Goal: Transaction & Acquisition: Purchase product/service

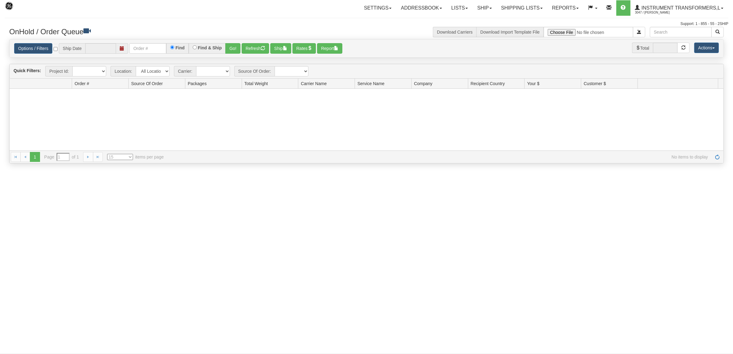
type input "[DATE]"
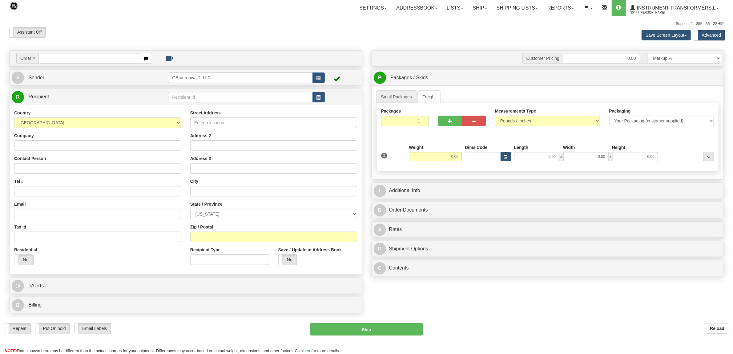
click at [49, 57] on input "text" at bounding box center [89, 58] width 101 height 10
type input "86706711"
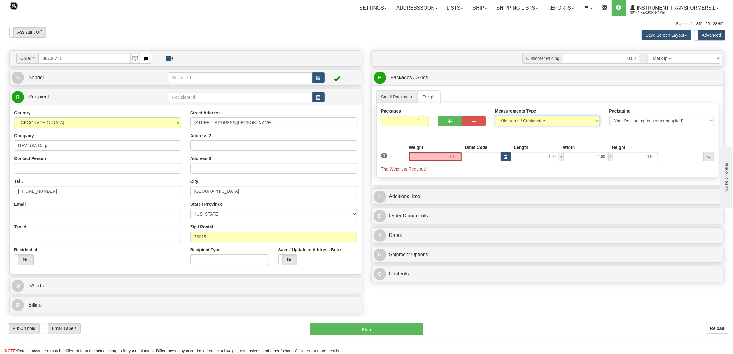
click at [539, 122] on select "Pounds / Inches Kilograms / Centimeters" at bounding box center [547, 121] width 105 height 10
select select "0"
click at [495, 116] on select "Pounds / Inches Kilograms / Centimeters" at bounding box center [547, 121] width 105 height 10
drag, startPoint x: 441, startPoint y: 158, endPoint x: 488, endPoint y: 156, distance: 46.8
click at [488, 156] on div "1 Weight 0.00 Dims Code 1.00" at bounding box center [548, 158] width 336 height 28
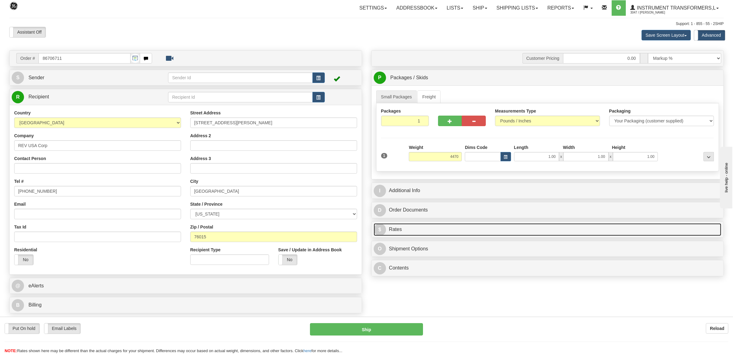
type input "4470.00"
click at [417, 225] on link "$ Rates" at bounding box center [548, 229] width 348 height 13
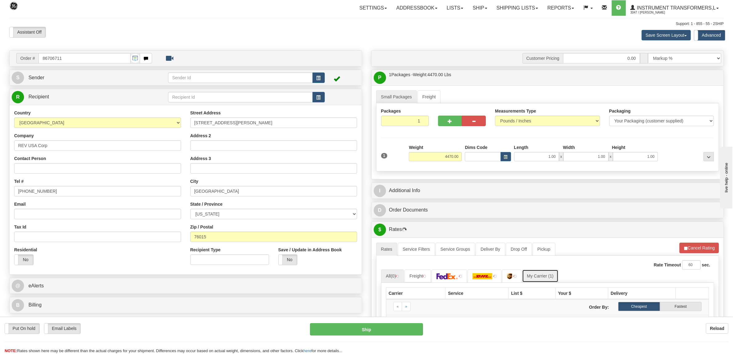
click at [544, 278] on link "My Carrier (1)" at bounding box center [540, 275] width 36 height 13
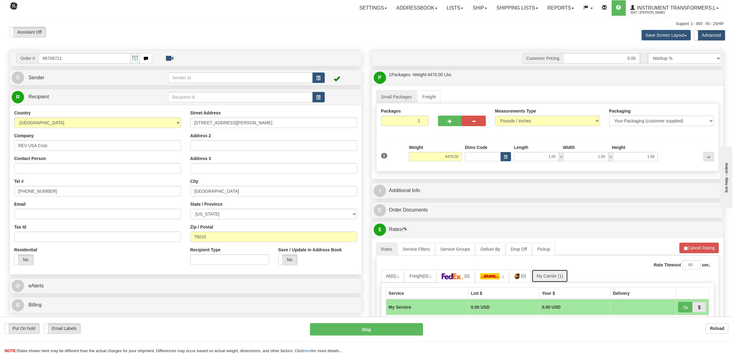
scroll to position [193, 0]
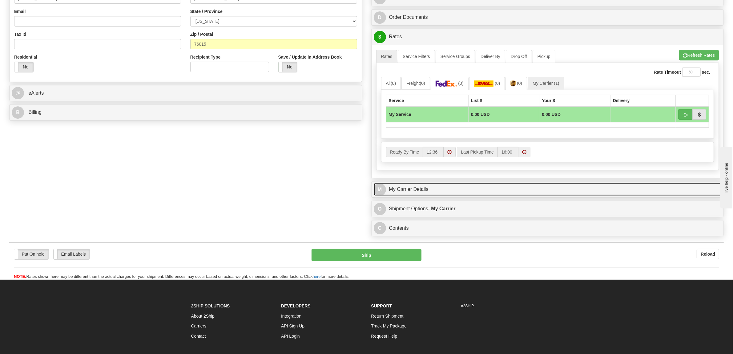
click at [416, 191] on link "M My Carrier Details" at bounding box center [548, 189] width 348 height 13
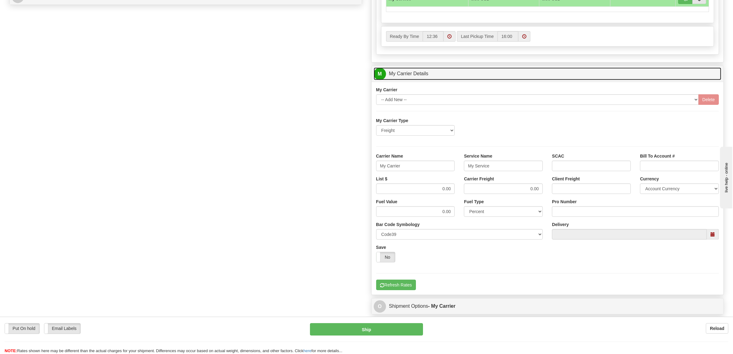
scroll to position [347, 0]
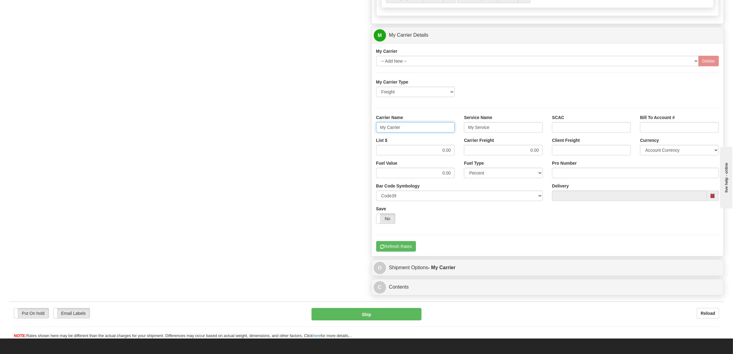
drag, startPoint x: 409, startPoint y: 130, endPoint x: 344, endPoint y: 130, distance: 64.4
click at [344, 130] on div "Order # 86706711 S Sender" at bounding box center [367, 1] width 724 height 594
type input "ENVIRON LOGS"
type input "LTL"
drag, startPoint x: 429, startPoint y: 153, endPoint x: 473, endPoint y: 153, distance: 44.4
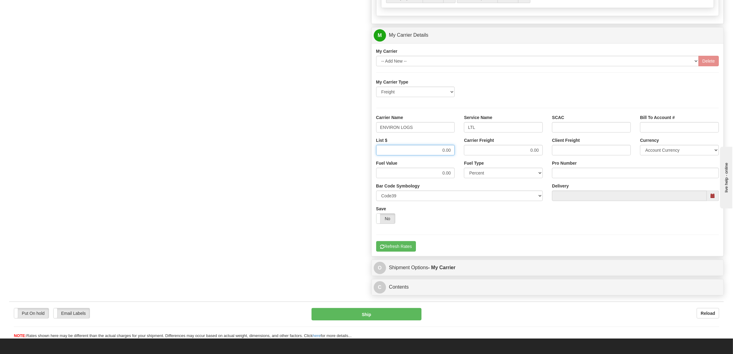
click at [473, 153] on div "List $ 0.00 Carrier Freight 0.00 Client Freight Currency Account Currency ARN A…" at bounding box center [548, 148] width 352 height 23
type input "2666"
type input "0"
type input "2666"
click at [561, 176] on input "Pro Number" at bounding box center [635, 173] width 167 height 10
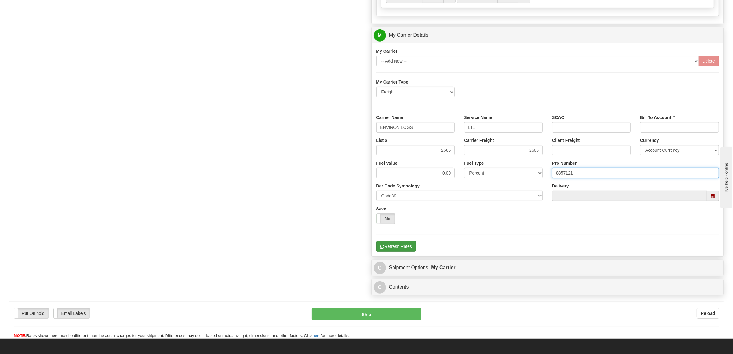
type input "8857121"
click at [393, 247] on button "Refresh Rates" at bounding box center [396, 246] width 40 height 10
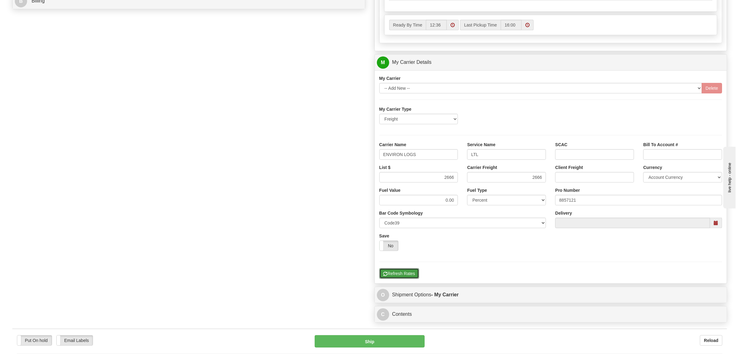
scroll to position [176, 0]
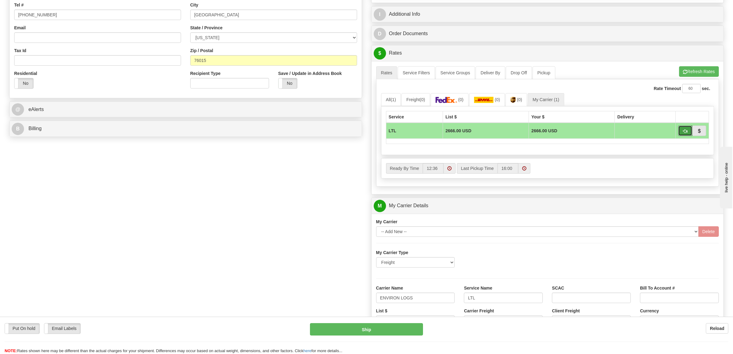
click at [683, 131] on span "button" at bounding box center [685, 131] width 4 height 4
type input "00"
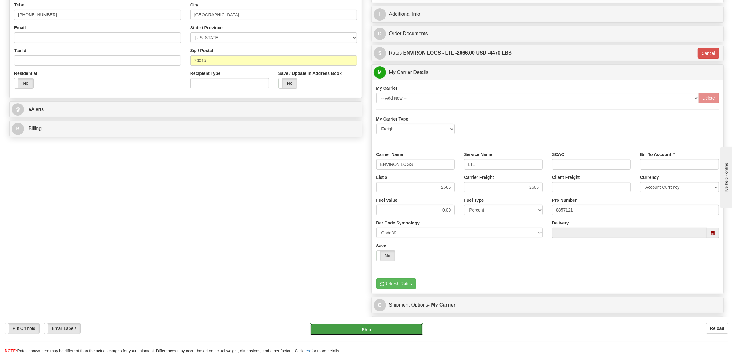
click at [385, 328] on button "Ship" at bounding box center [366, 329] width 113 height 12
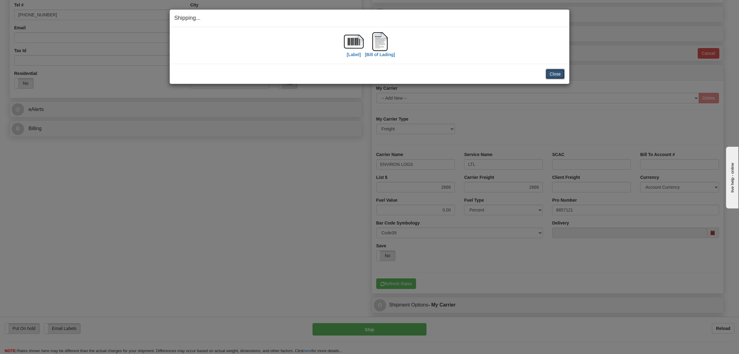
click at [555, 71] on button "Close" at bounding box center [555, 74] width 19 height 10
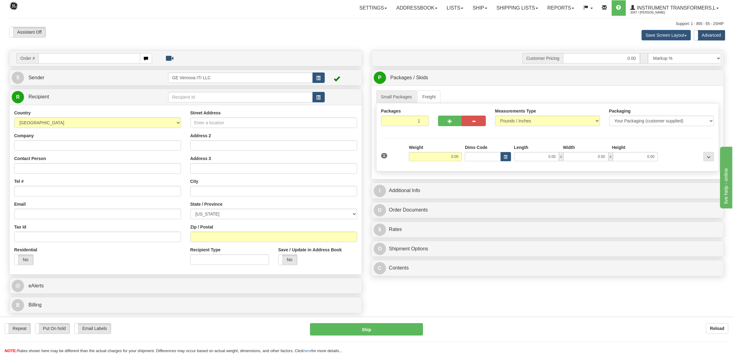
click at [73, 59] on input "text" at bounding box center [89, 58] width 101 height 10
type input "86707294"
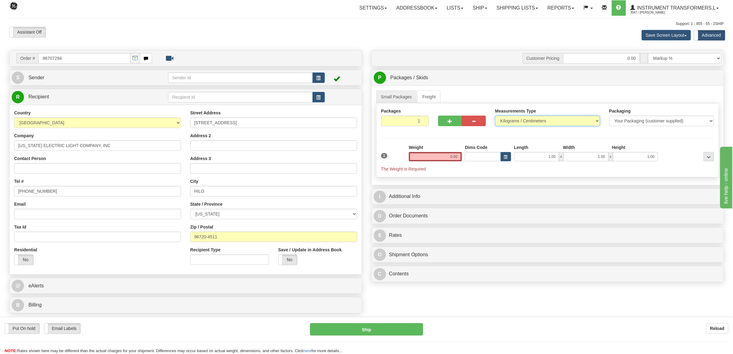
click at [511, 123] on select "Pounds / Inches Kilograms / Centimeters" at bounding box center [547, 121] width 105 height 10
select select "0"
click at [495, 116] on select "Pounds / Inches Kilograms / Centimeters" at bounding box center [547, 121] width 105 height 10
drag, startPoint x: 449, startPoint y: 156, endPoint x: 473, endPoint y: 156, distance: 24.3
click at [475, 156] on div "1 Weight 0.00 Dims Code 1.00" at bounding box center [548, 158] width 336 height 28
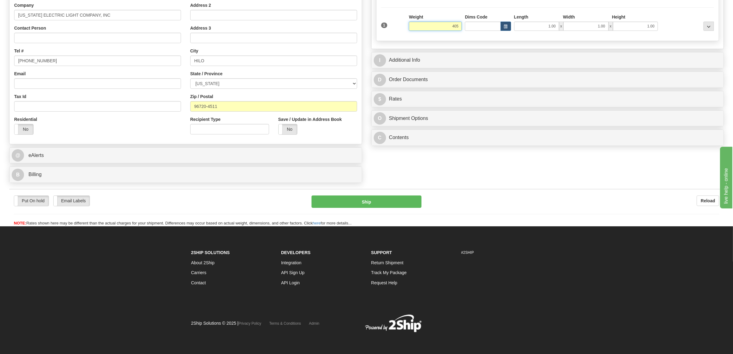
scroll to position [131, 0]
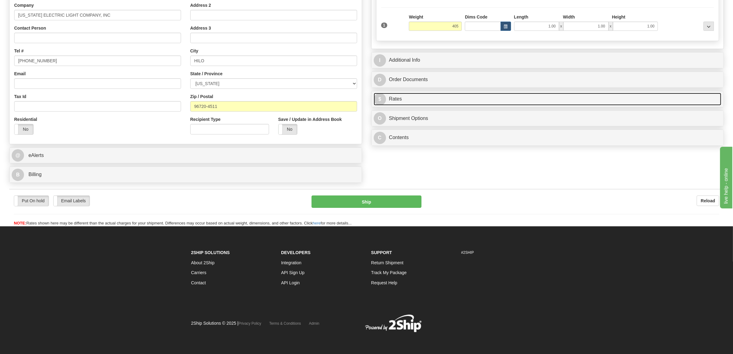
type input "405.00"
click at [399, 98] on link "$ Rates" at bounding box center [548, 99] width 348 height 13
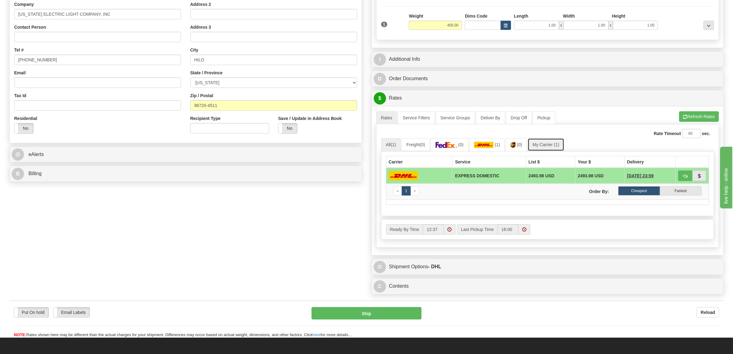
click at [559, 147] on span "(1)" at bounding box center [556, 144] width 5 height 5
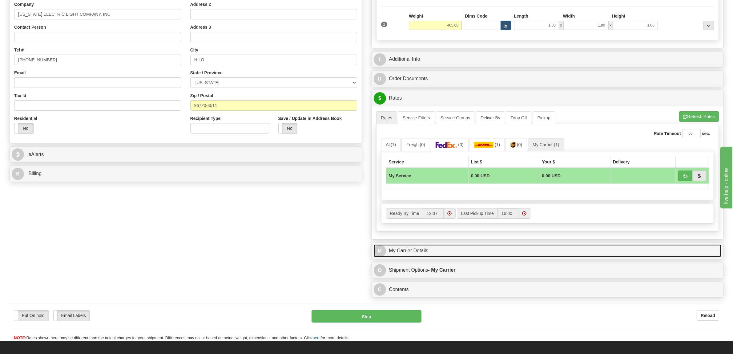
click at [404, 250] on link "M My Carrier Details" at bounding box center [548, 250] width 348 height 13
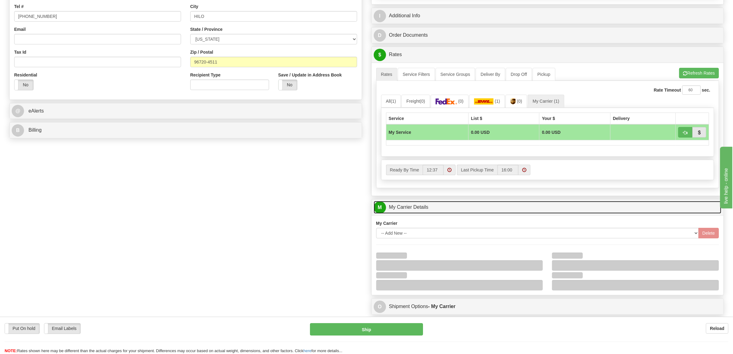
scroll to position [320, 0]
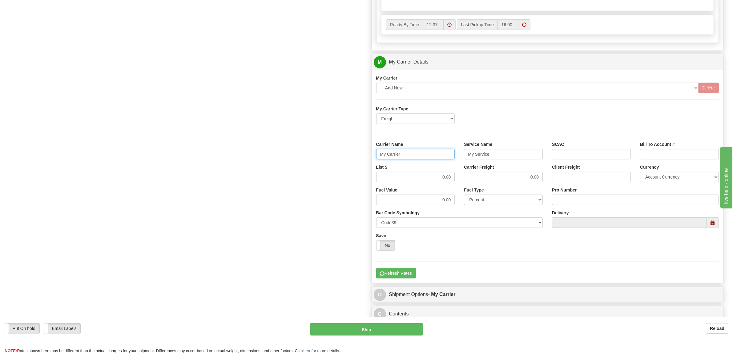
drag, startPoint x: 408, startPoint y: 156, endPoint x: 353, endPoint y: 157, distance: 55.5
click at [353, 157] on div "Order # 86707294 S Sender" at bounding box center [367, 27] width 724 height 594
type input "XPO"
type input "LTL"
drag, startPoint x: 447, startPoint y: 186, endPoint x: 450, endPoint y: 179, distance: 7.7
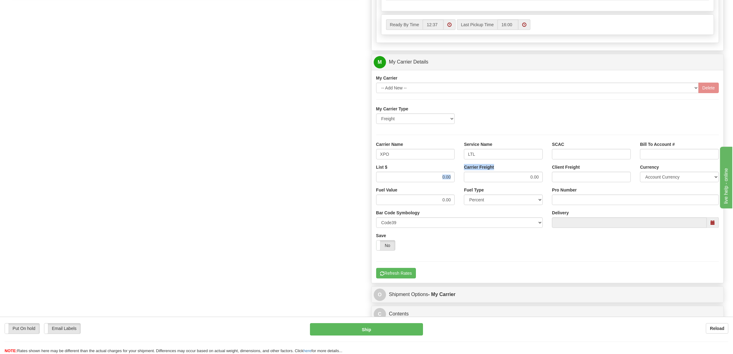
click at [474, 187] on div "List $ 0.00 Carrier Freight 0.00 Client Freight Currency Account Currency ARN A…" at bounding box center [548, 175] width 352 height 23
drag, startPoint x: 444, startPoint y: 179, endPoint x: 473, endPoint y: 182, distance: 29.1
click at [473, 182] on div "List $ 0.00 Carrier Freight 0.00 Client Freight Currency Account Currency ARN A…" at bounding box center [548, 175] width 352 height 23
type input "0"
type input "760"
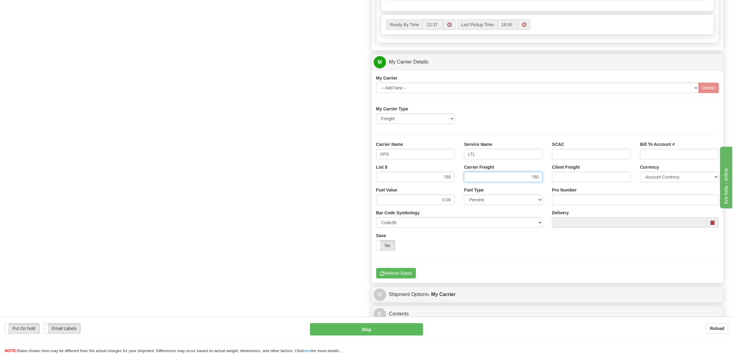
type input "760"
click at [561, 200] on input "Pro Number" at bounding box center [635, 199] width 167 height 10
type input "251-263530"
click at [402, 274] on button "Refresh Rates" at bounding box center [396, 273] width 40 height 10
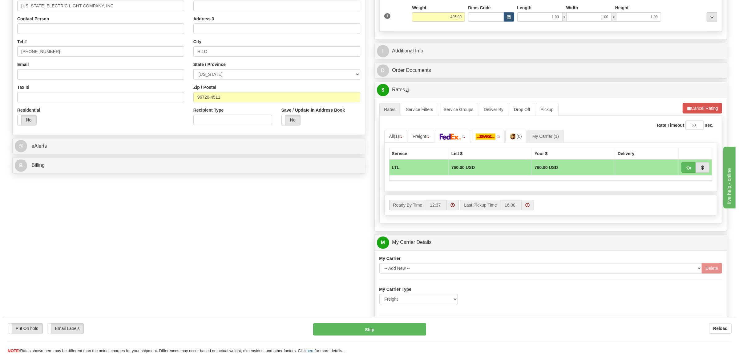
scroll to position [127, 0]
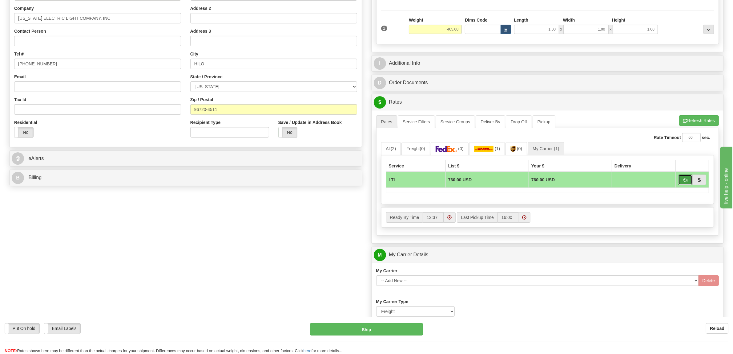
click at [683, 181] on span "button" at bounding box center [685, 180] width 4 height 4
type input "00"
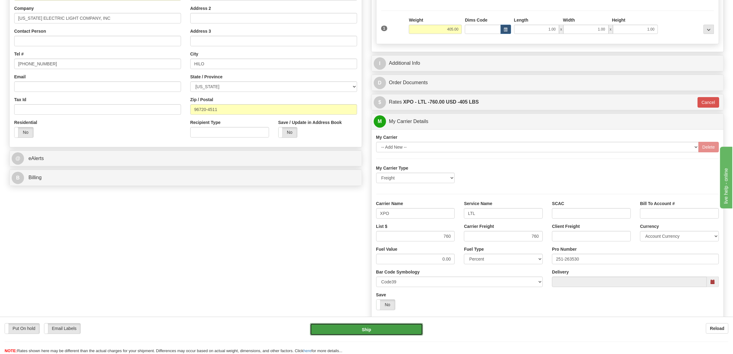
click at [393, 330] on button "Ship" at bounding box center [366, 329] width 113 height 12
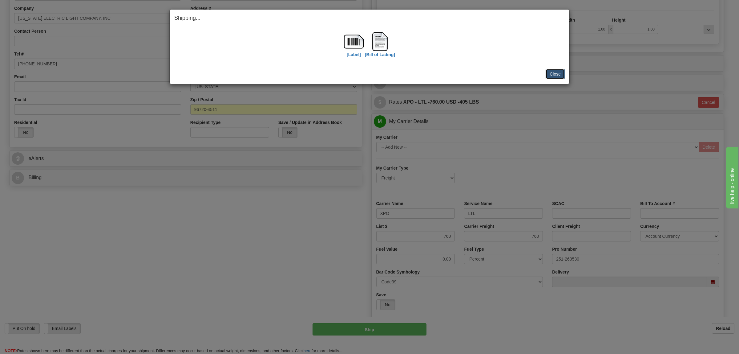
click at [556, 73] on button "Close" at bounding box center [555, 74] width 19 height 10
click at [559, 71] on button "Close" at bounding box center [555, 74] width 19 height 10
